Goal: Task Accomplishment & Management: Manage account settings

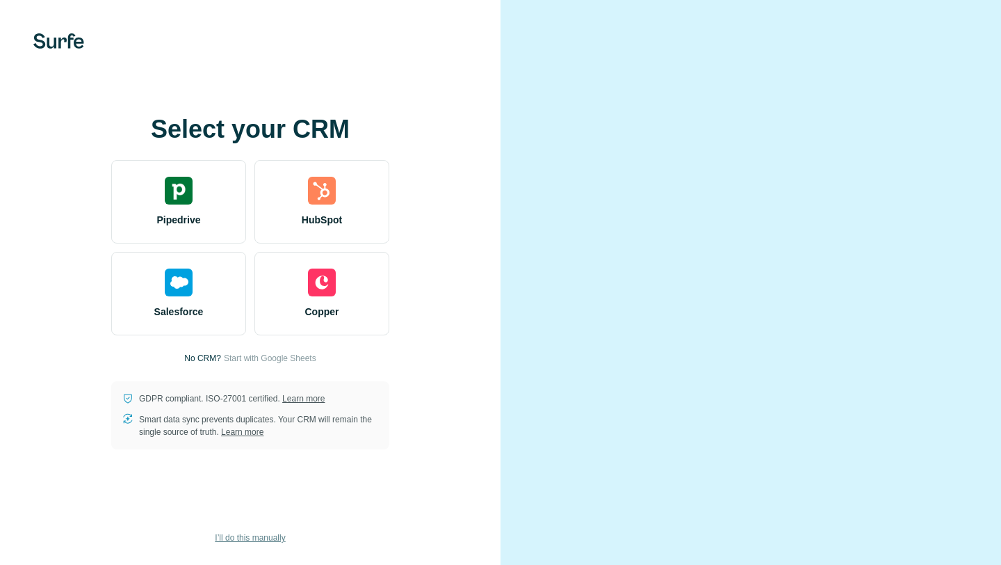
click at [242, 534] on span "I’ll do this manually" at bounding box center [250, 537] width 70 height 13
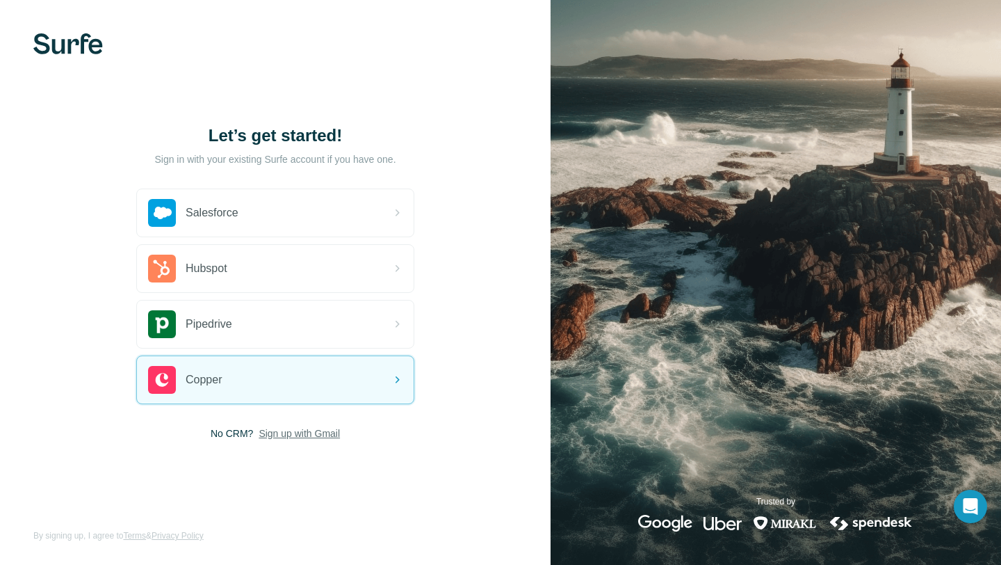
click at [309, 432] on span "Sign up with Gmail" at bounding box center [299, 433] width 81 height 14
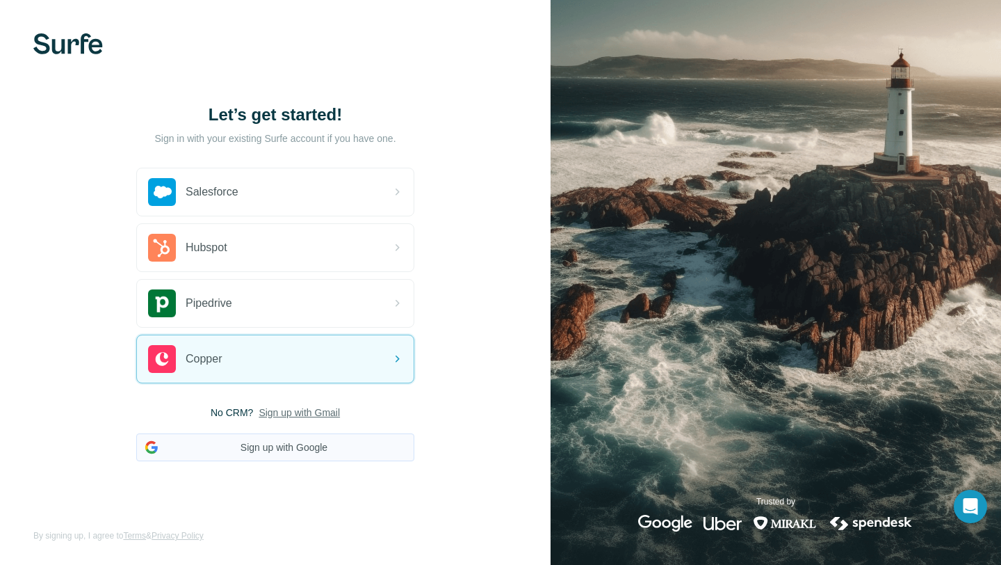
click at [273, 455] on button "Sign up with Google" at bounding box center [275, 447] width 278 height 28
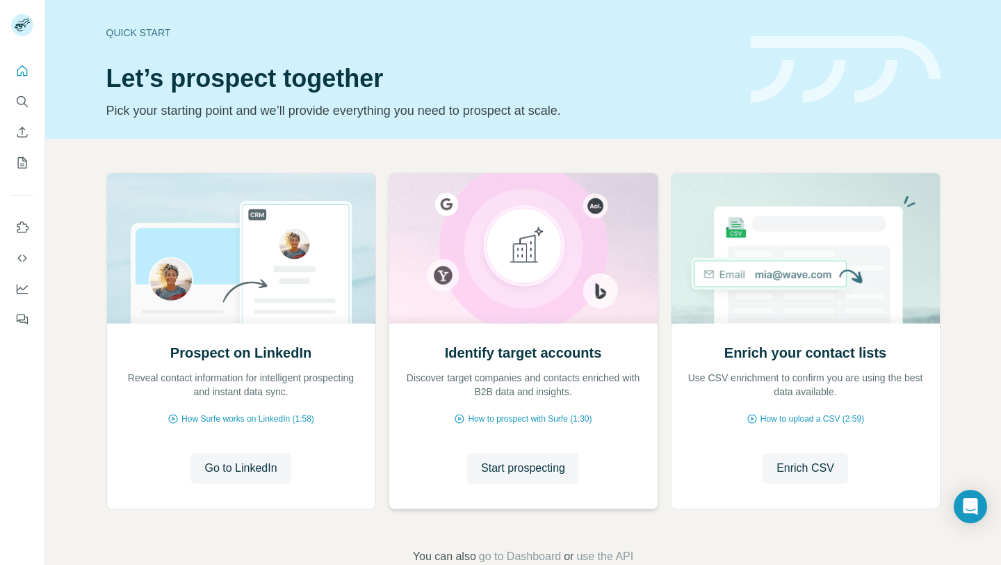
scroll to position [33, 0]
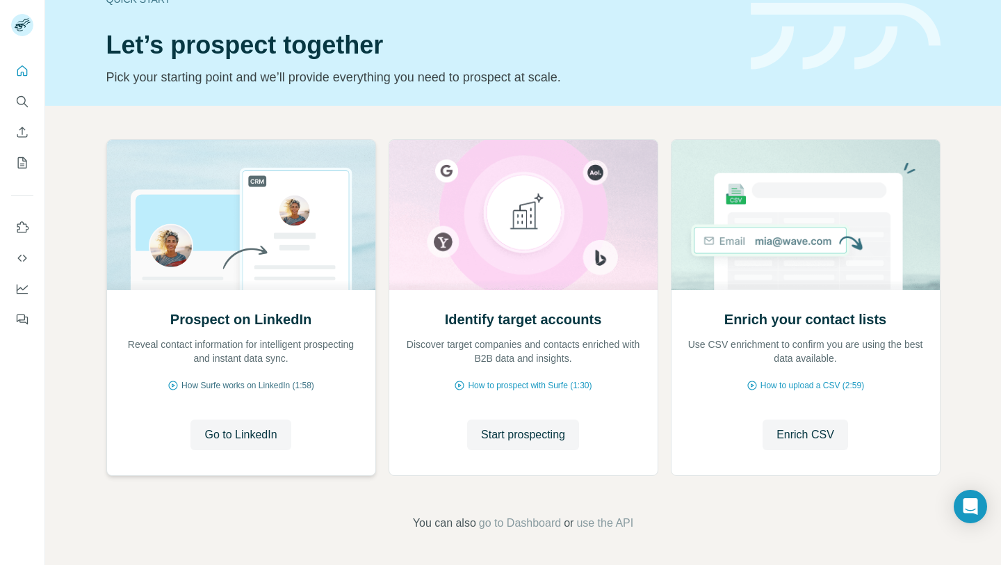
click at [214, 386] on span "How Surfe works on LinkedIn (1:58)" at bounding box center [247, 385] width 133 height 13
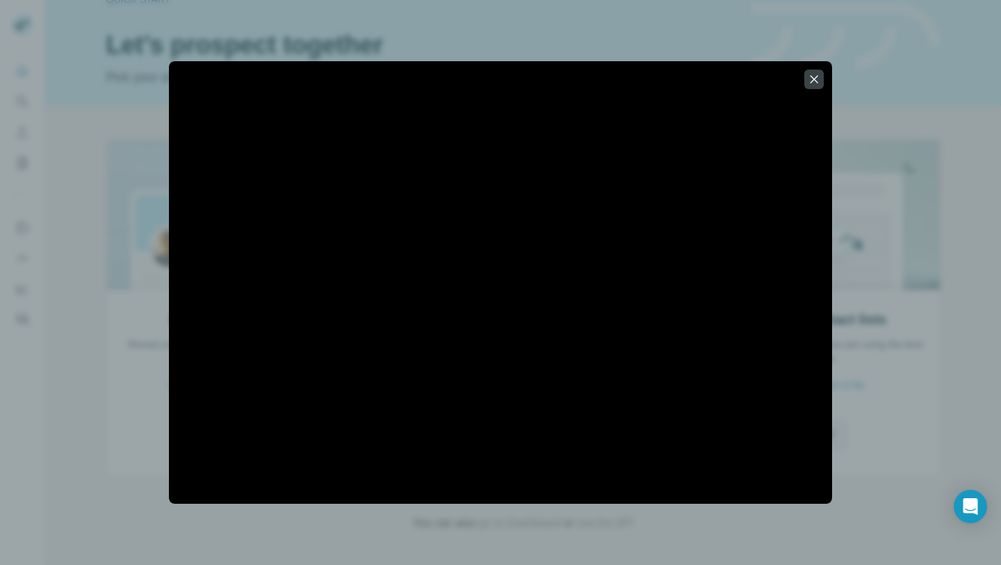
click at [815, 82] on icon "button" at bounding box center [814, 79] width 14 height 14
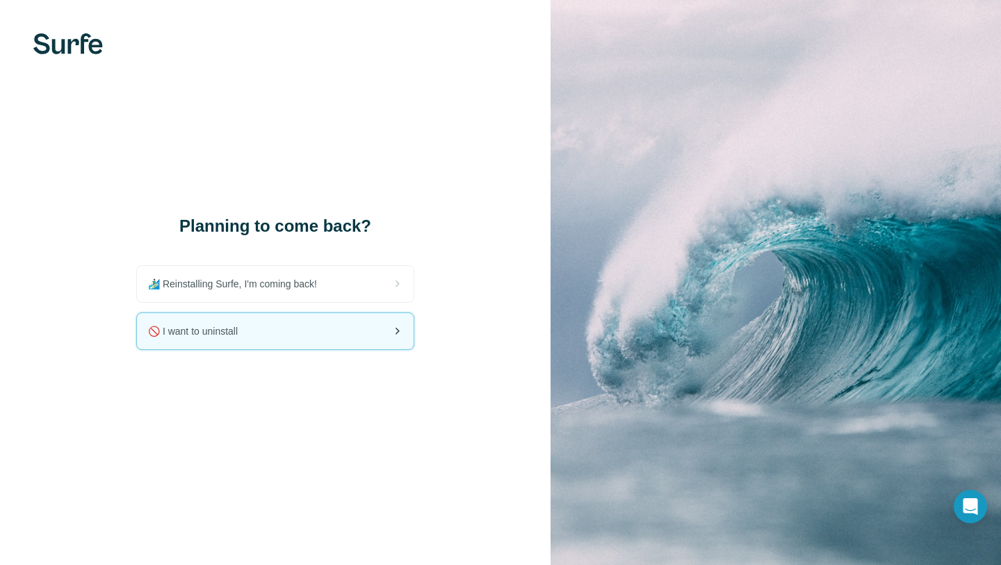
click at [211, 331] on span "🚫 I want to uninstall" at bounding box center [198, 331] width 101 height 14
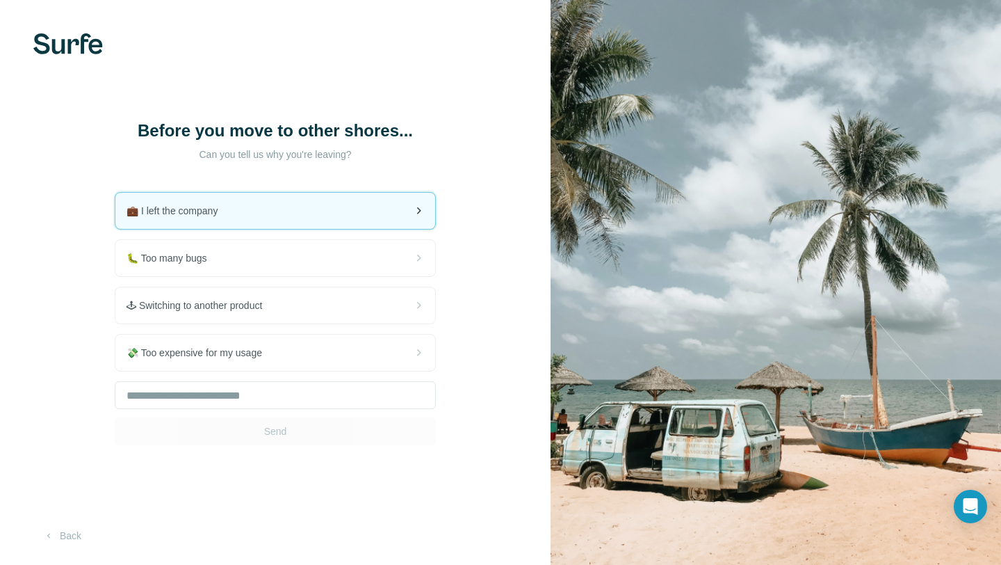
click at [339, 223] on div "💼 I left the company" at bounding box center [275, 211] width 320 height 36
